Goal: Information Seeking & Learning: Check status

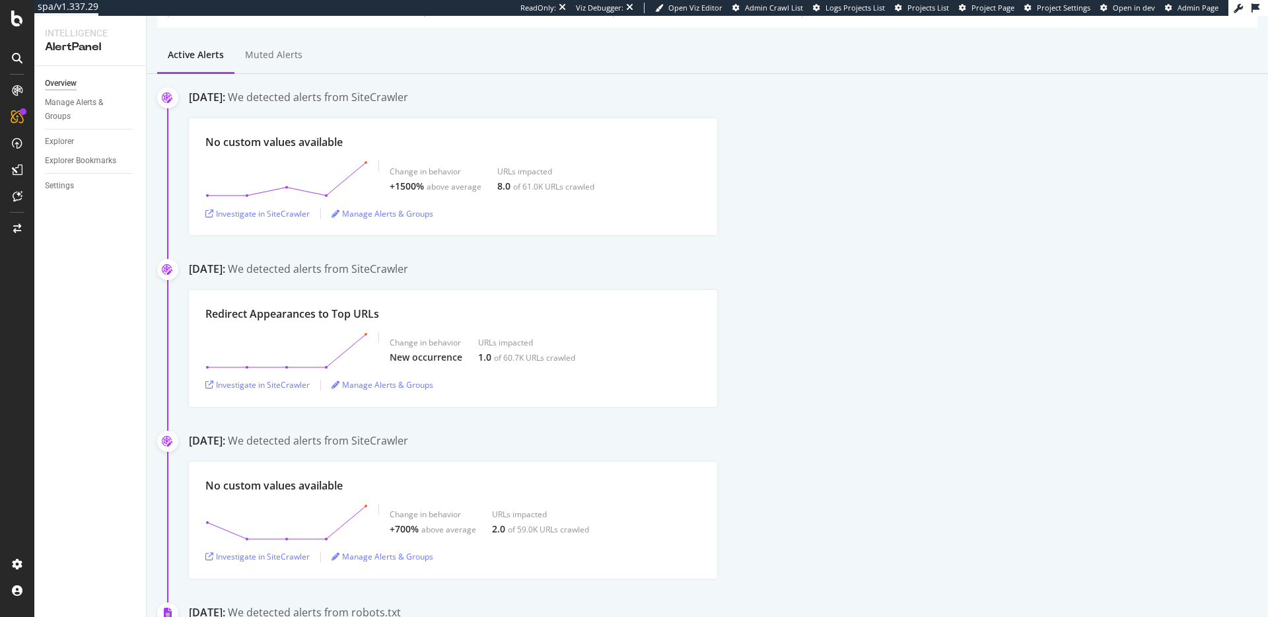
scroll to position [89, 0]
drag, startPoint x: 497, startPoint y: 186, endPoint x: 588, endPoint y: 191, distance: 91.3
click at [588, 191] on div "8.0 of 61.0K URLs crawled" at bounding box center [545, 184] width 97 height 13
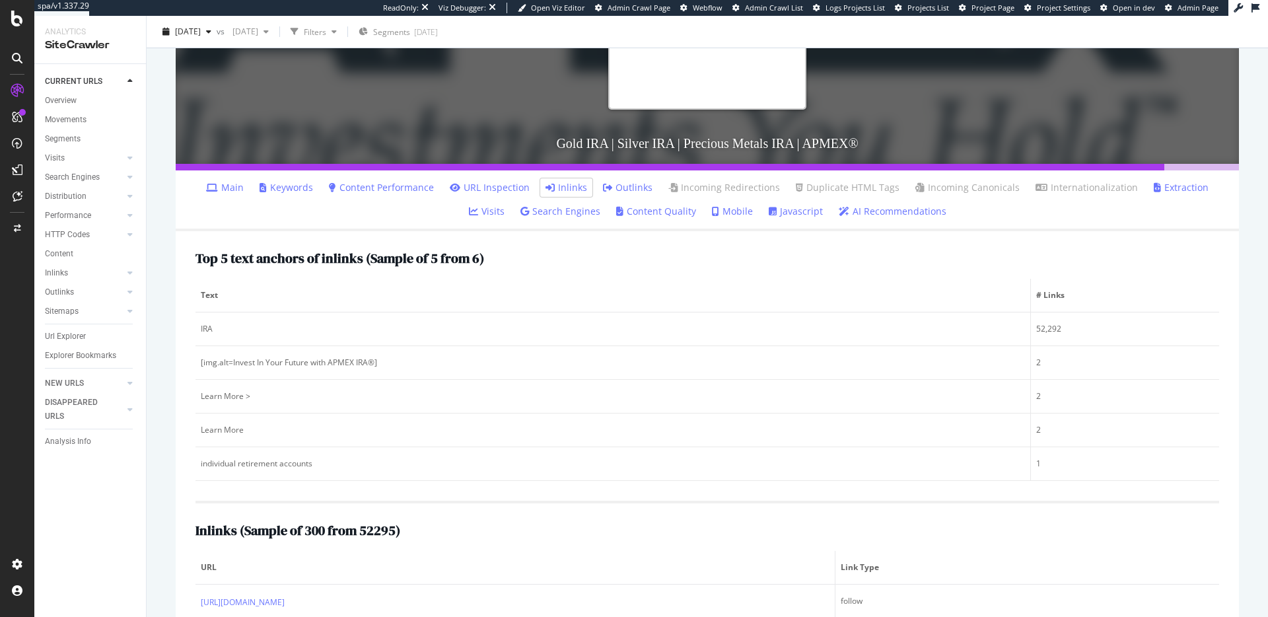
scroll to position [291, 0]
